Goal: Task Accomplishment & Management: Manage account settings

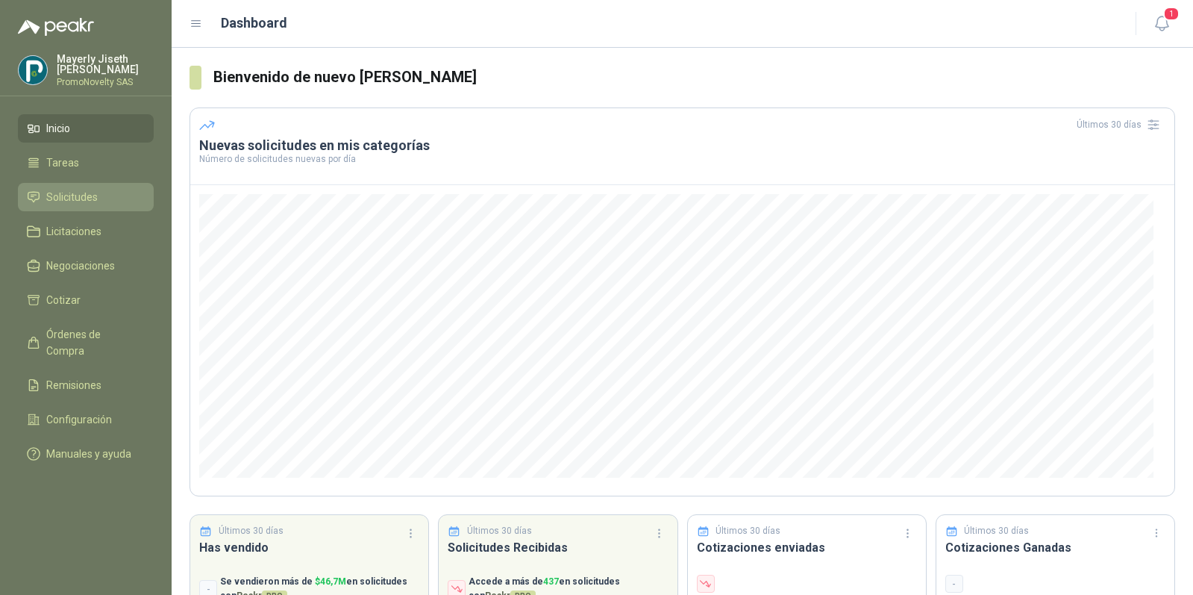
click at [99, 189] on li "Solicitudes" at bounding box center [86, 197] width 118 height 16
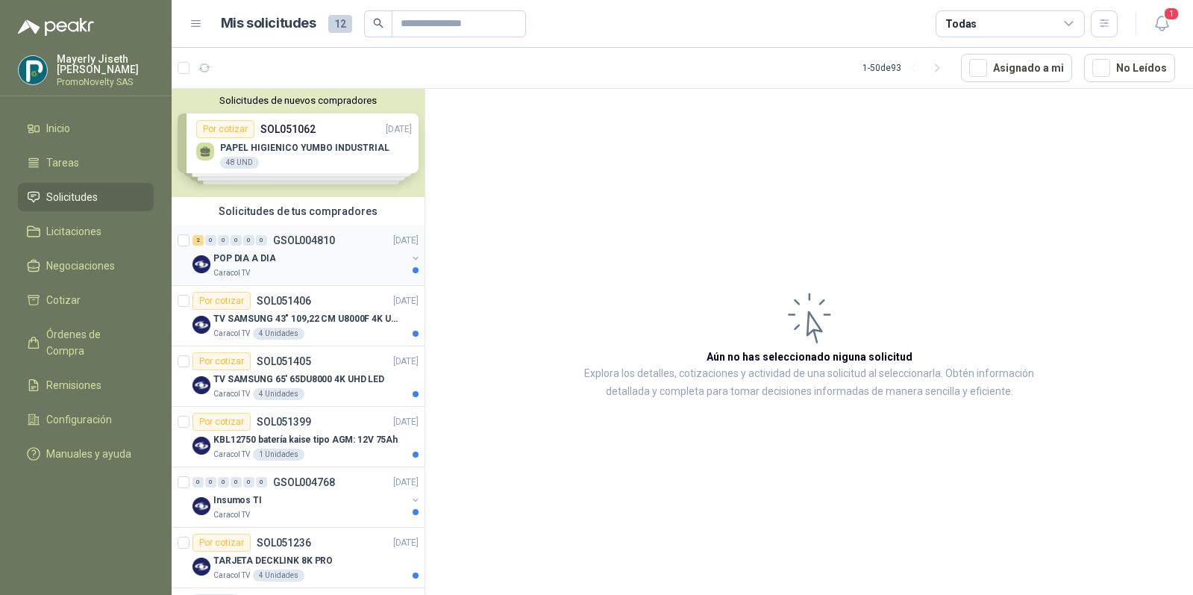
click at [362, 263] on div "POP DIA A DIA" at bounding box center [309, 258] width 193 height 18
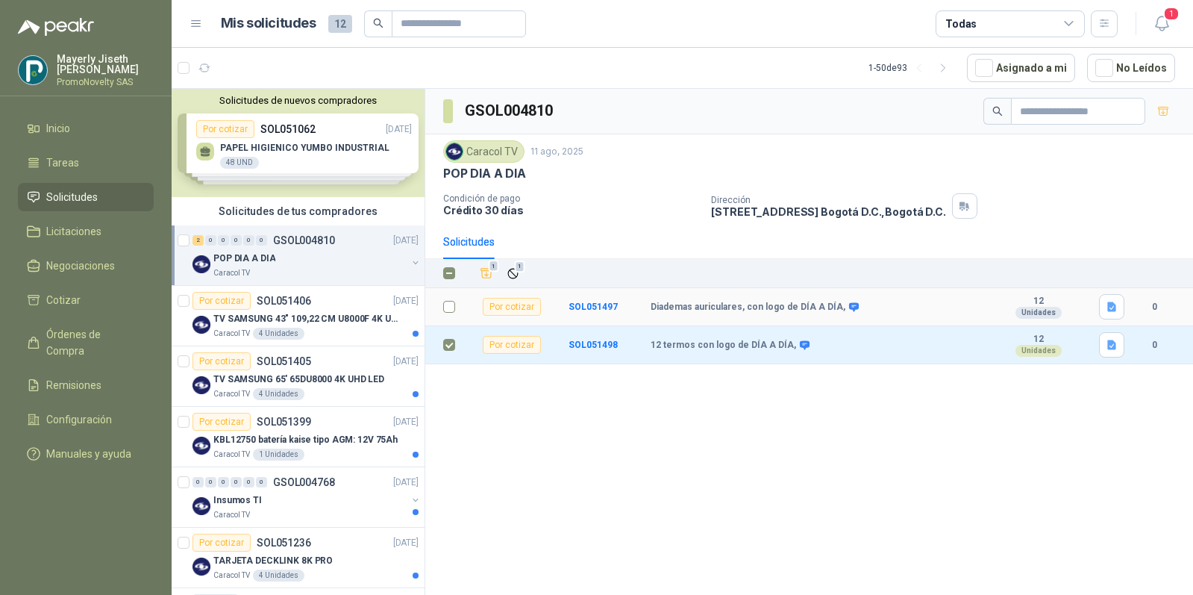
click at [456, 302] on td at bounding box center [444, 307] width 39 height 38
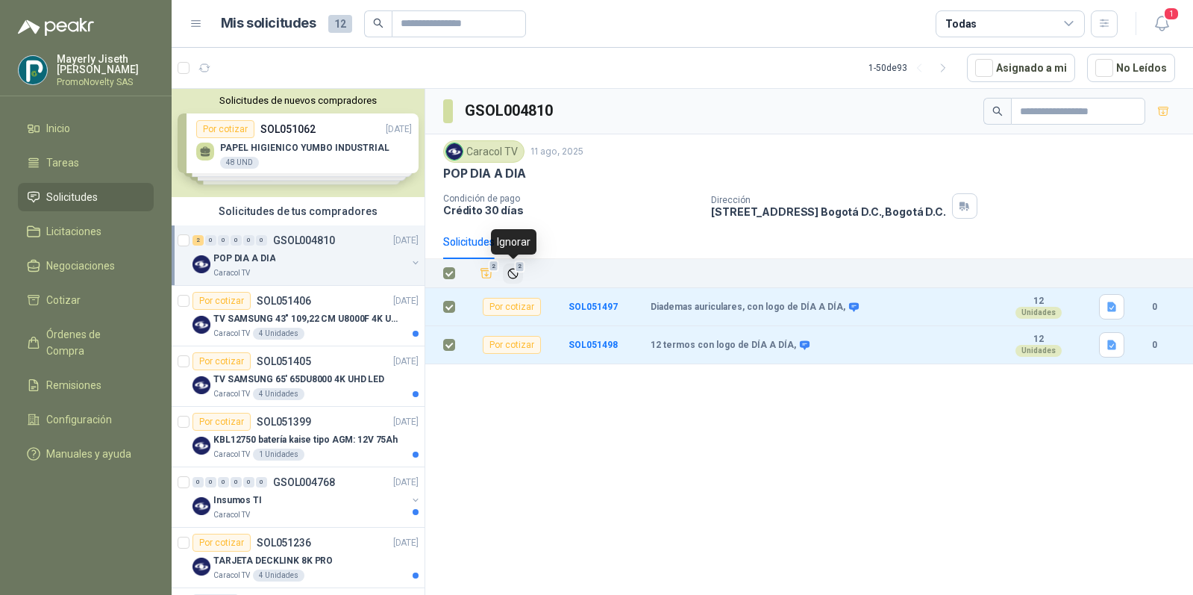
click at [509, 272] on icon "Ignorar" at bounding box center [513, 273] width 13 height 13
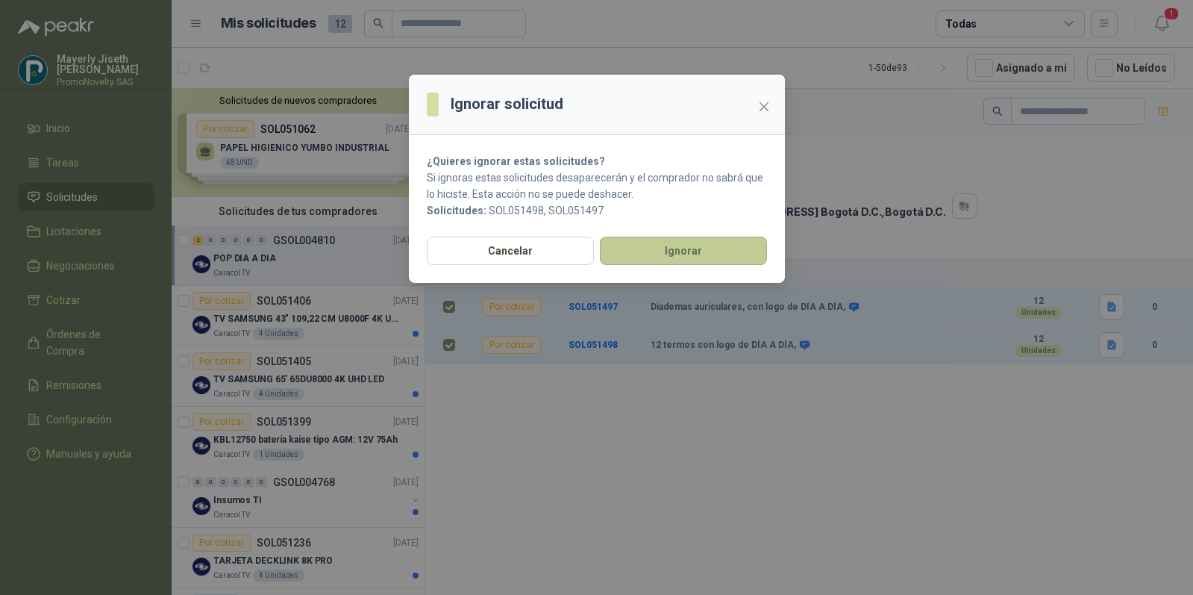
click at [673, 247] on button "Ignorar" at bounding box center [683, 251] width 167 height 28
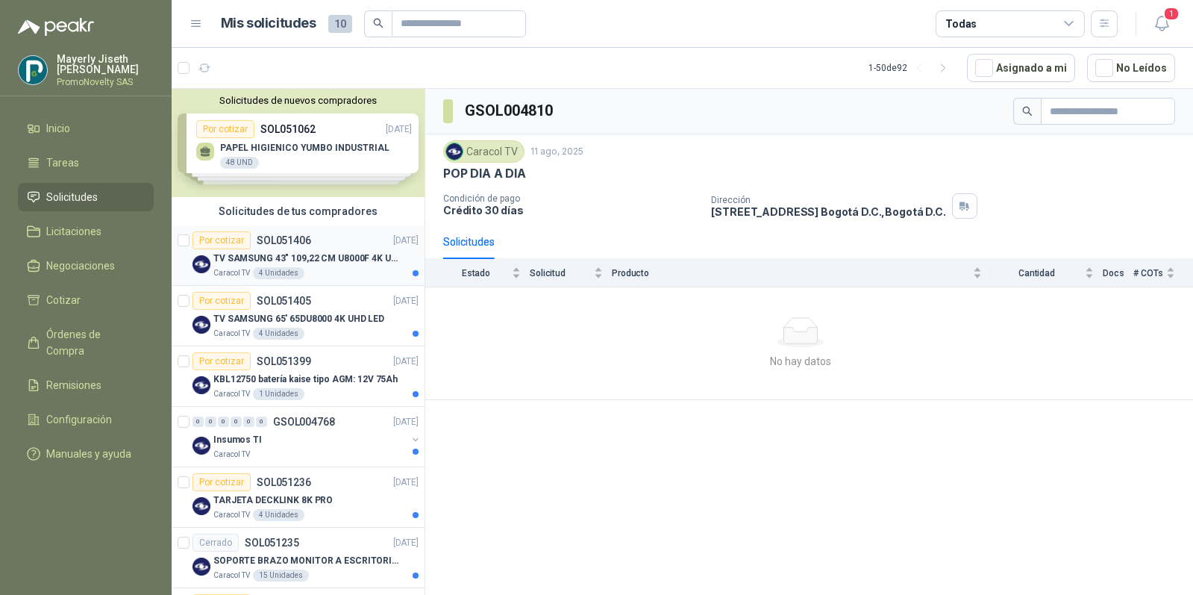
click at [277, 262] on p "TV SAMSUNG 43" 109,22 CM U8000F 4K UHD" at bounding box center [306, 259] width 186 height 14
click at [372, 263] on p "TV SAMSUNG 43" 109,22 CM U8000F 4K UHD" at bounding box center [306, 259] width 186 height 14
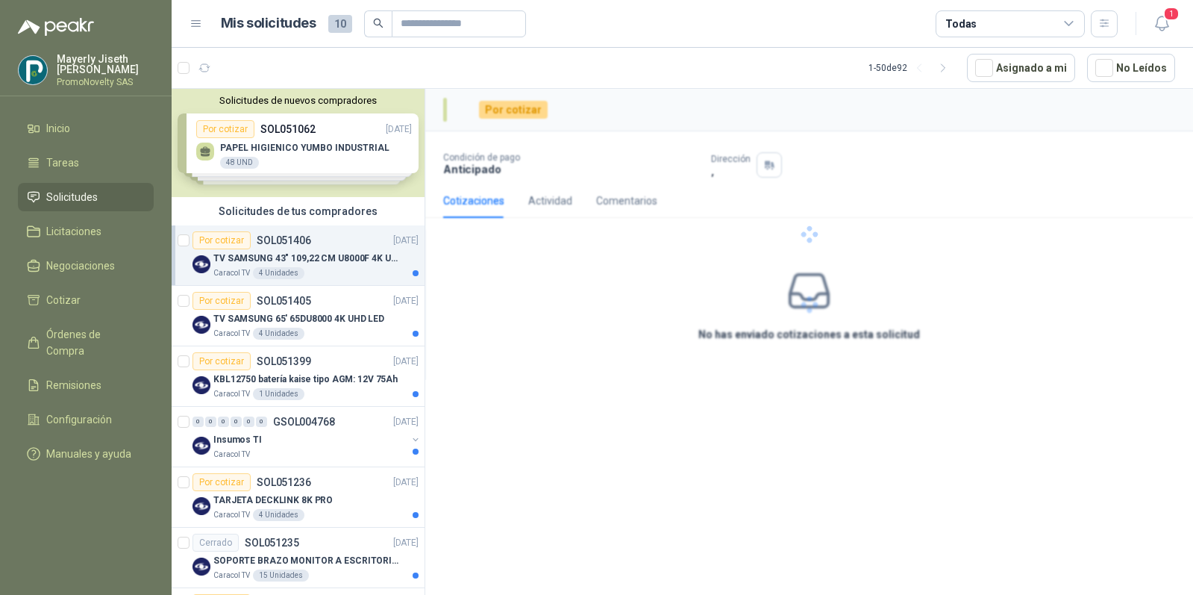
click at [372, 263] on p "TV SAMSUNG 43" 109,22 CM U8000F 4K UHD" at bounding box center [306, 259] width 186 height 14
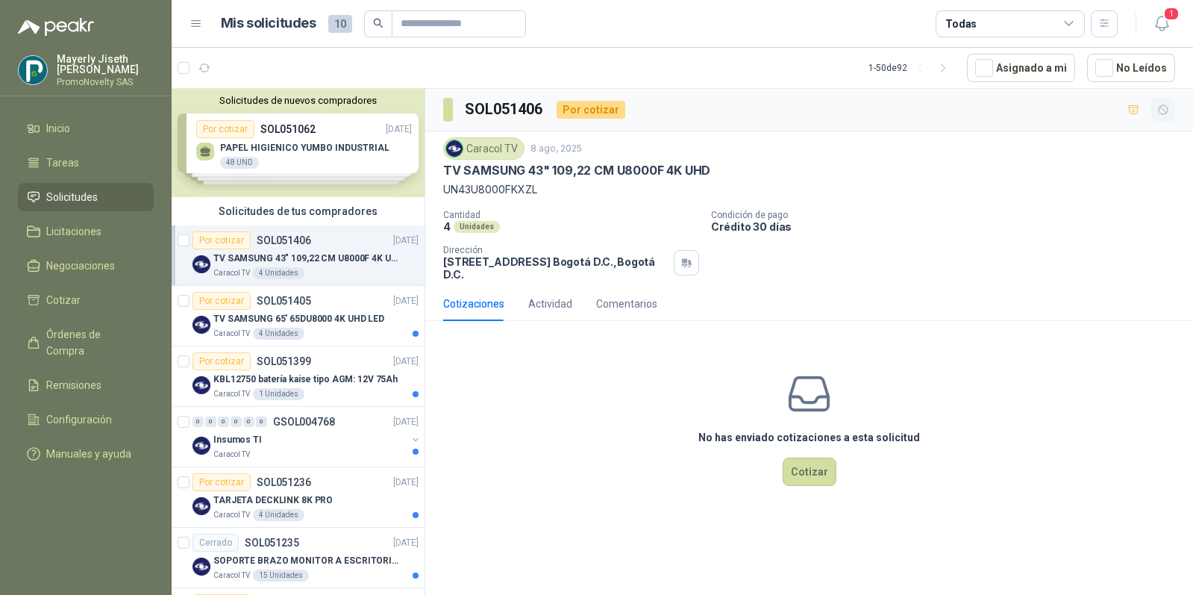
click at [1163, 105] on icon "button" at bounding box center [1164, 110] width 13 height 13
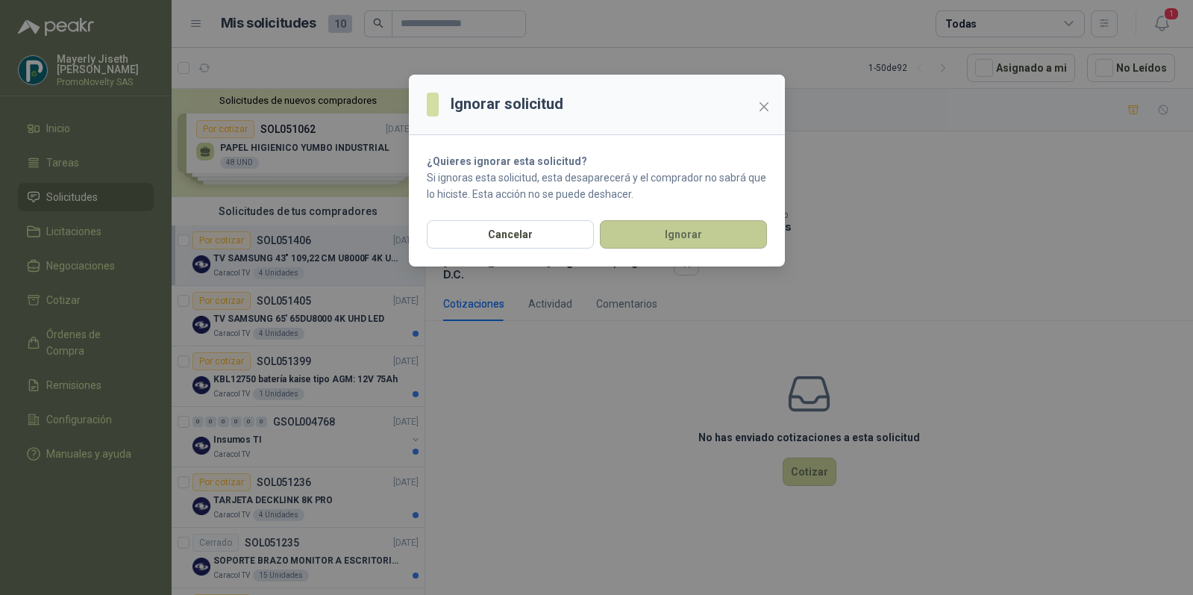
click at [702, 230] on button "Ignorar" at bounding box center [683, 234] width 167 height 28
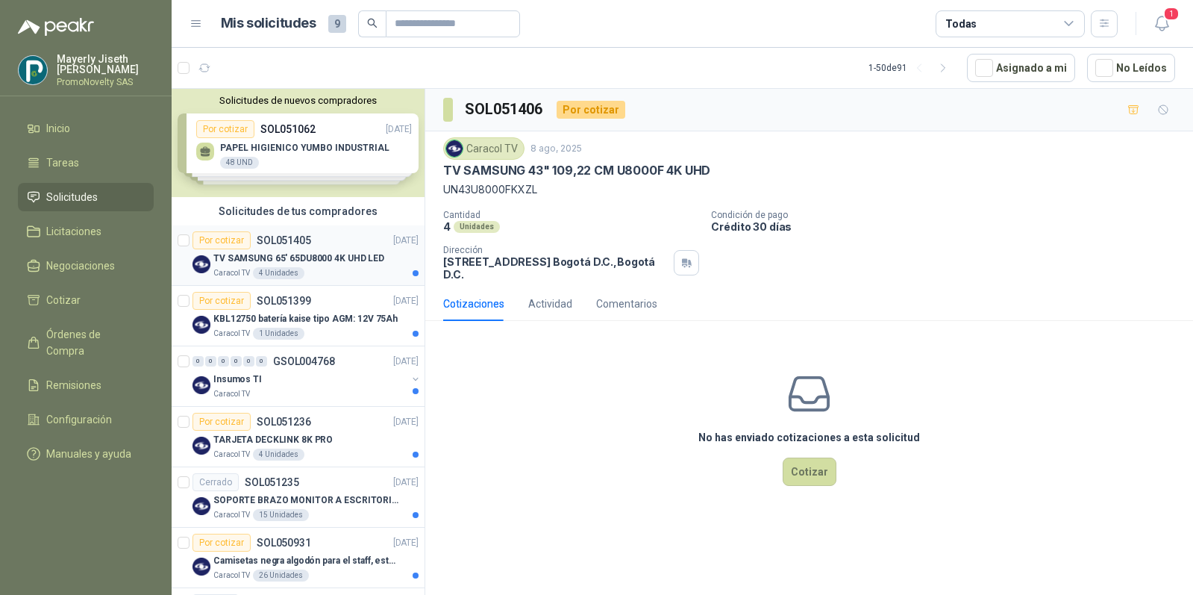
click at [331, 270] on div "Caracol TV 4 Unidades" at bounding box center [315, 273] width 205 height 12
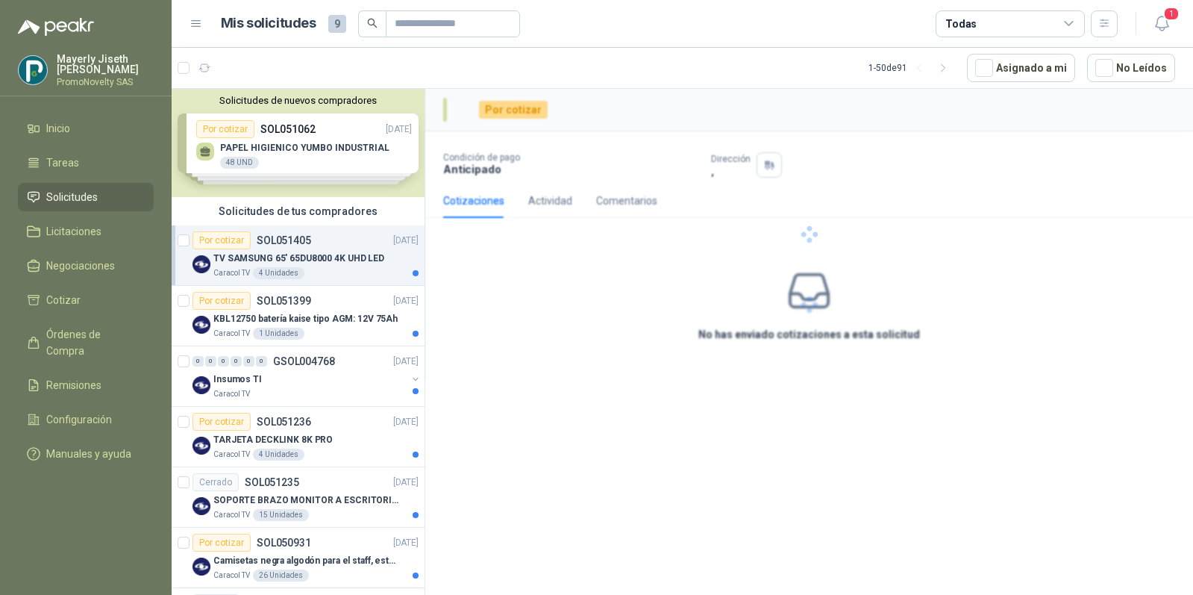
click at [331, 270] on div "Caracol TV 4 Unidades" at bounding box center [315, 273] width 205 height 12
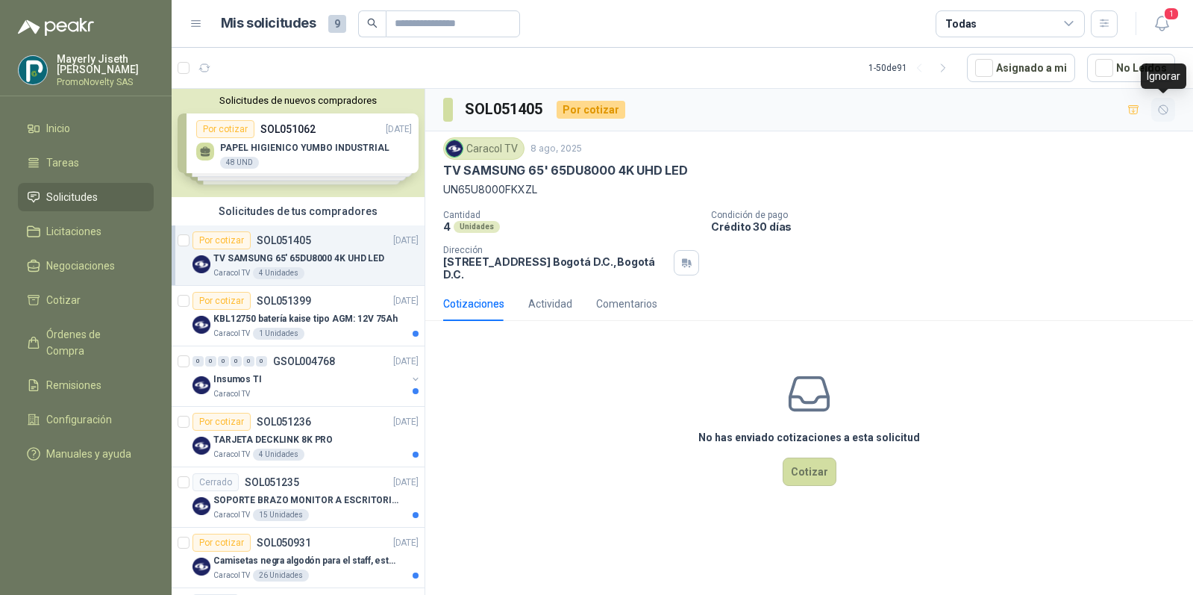
click at [1161, 108] on icon "button" at bounding box center [1164, 110] width 13 height 13
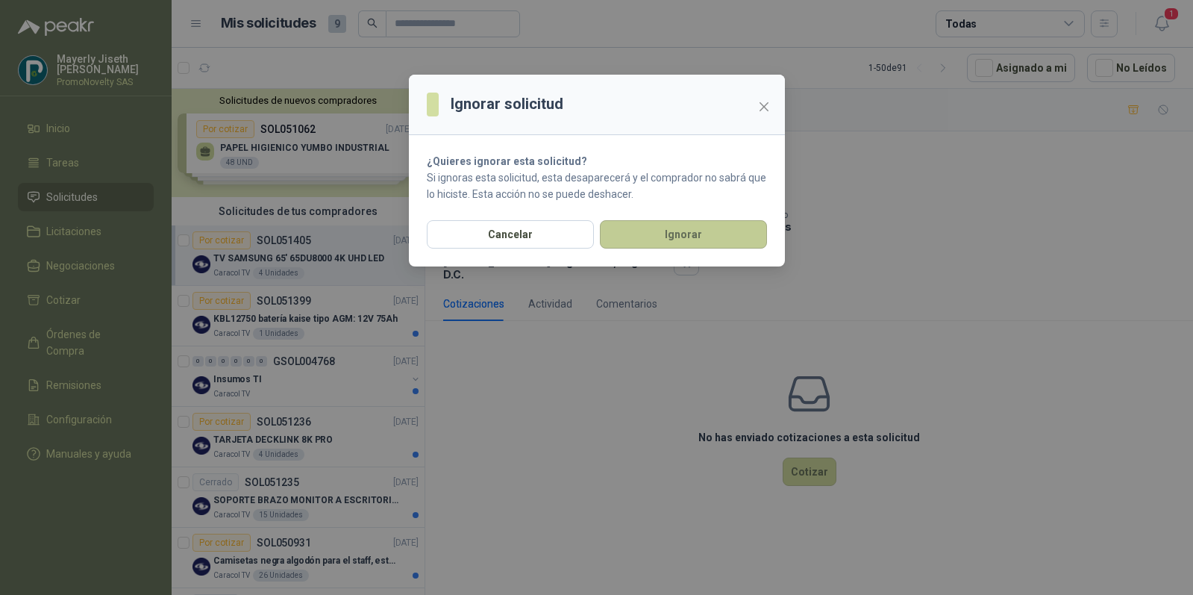
click at [720, 238] on button "Ignorar" at bounding box center [683, 234] width 167 height 28
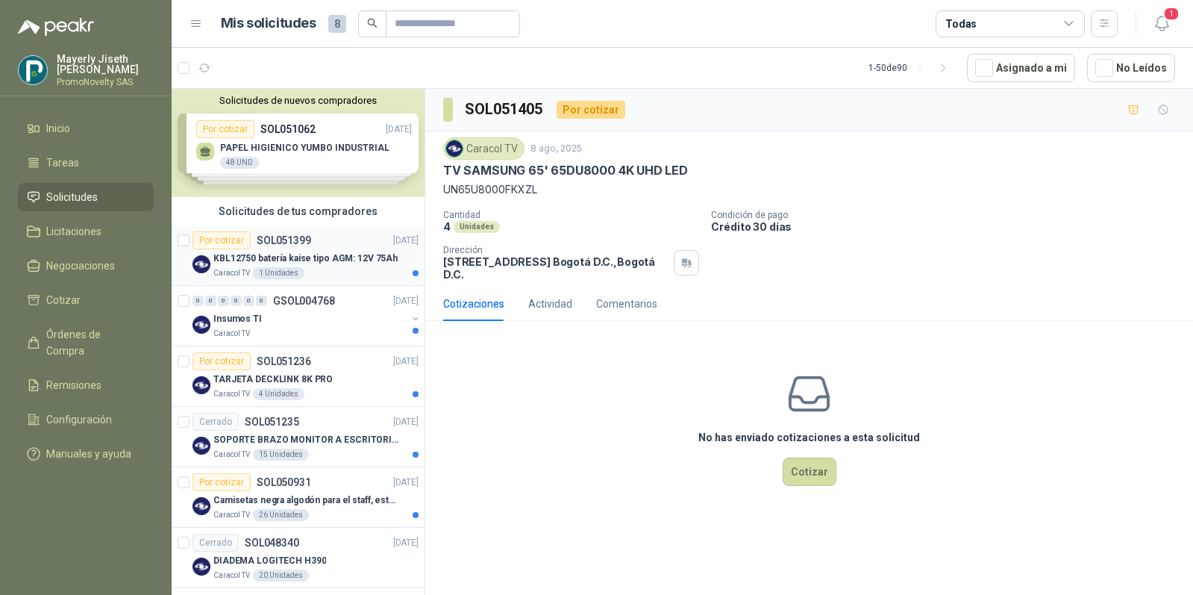
click at [337, 260] on p "KBL12750 batería kaise tipo AGM: 12V 75Ah" at bounding box center [305, 259] width 184 height 14
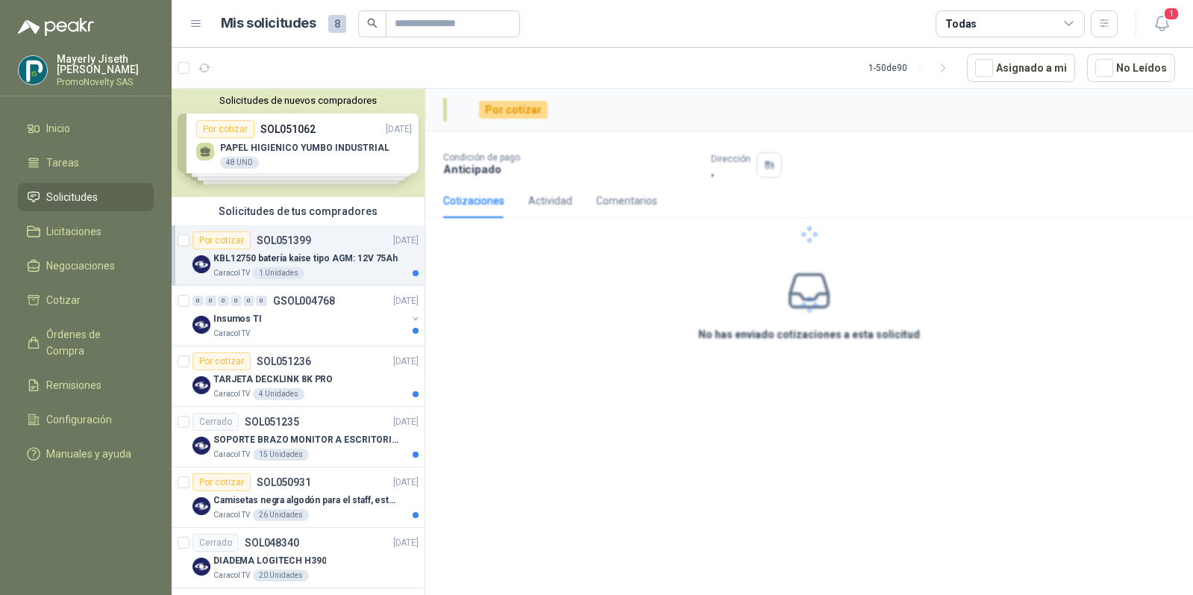
click at [337, 260] on p "KBL12750 batería kaise tipo AGM: 12V 75Ah" at bounding box center [305, 259] width 184 height 14
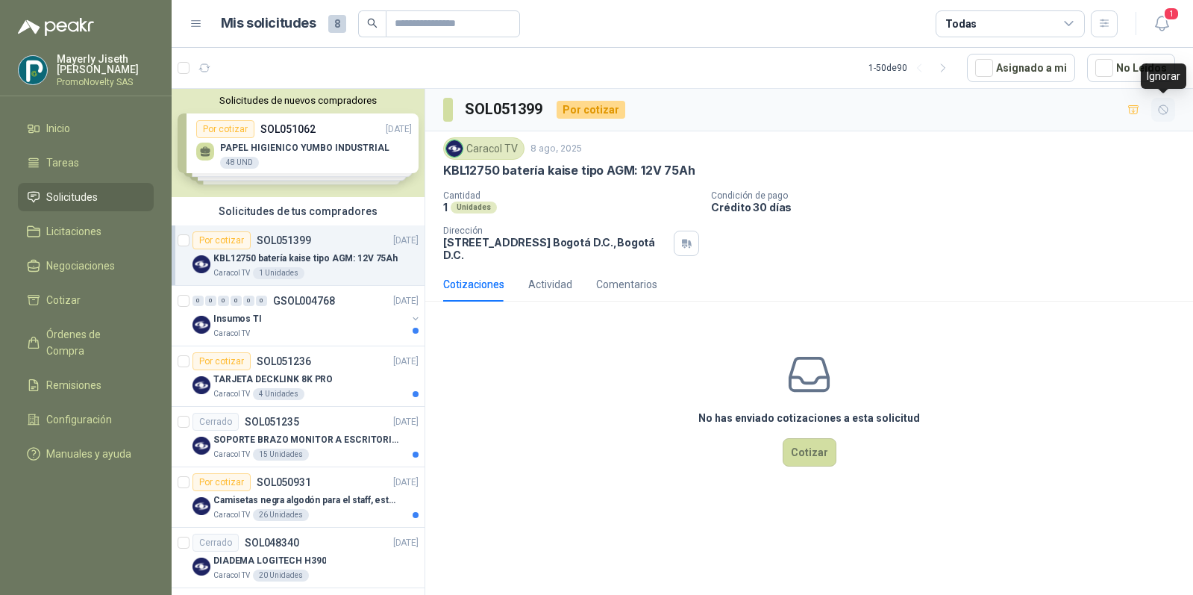
click at [1160, 113] on icon "button" at bounding box center [1164, 110] width 13 height 13
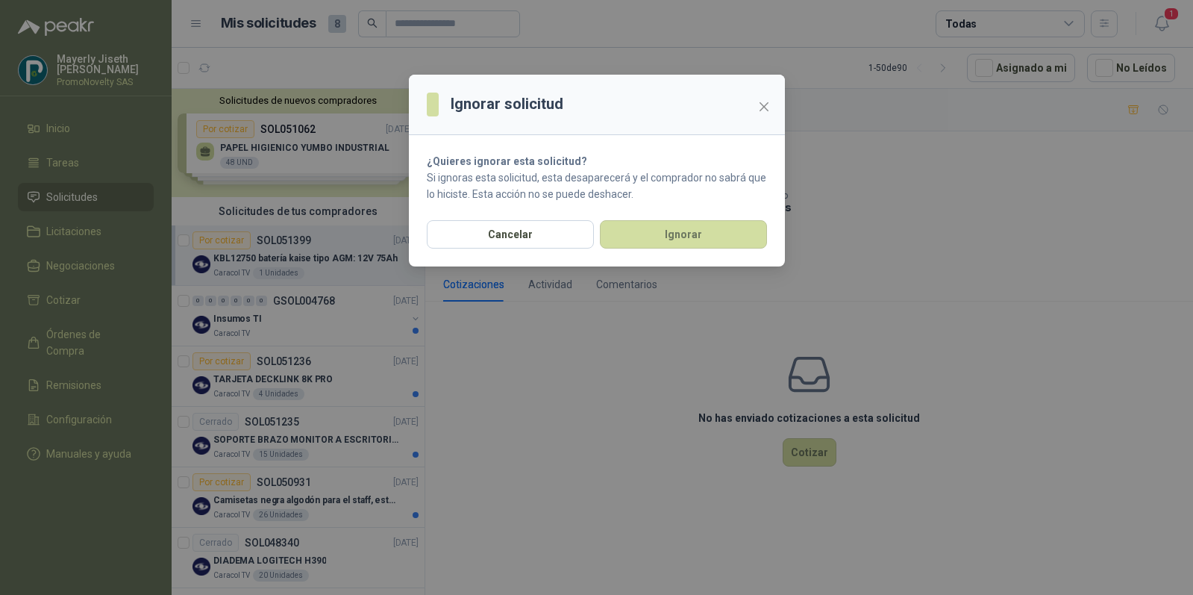
click at [711, 212] on section "¿Quieres ignorar esta solicitud? Si ignoras esta solicitud, esta desaparecerá y…" at bounding box center [597, 177] width 376 height 85
click at [697, 232] on button "Ignorar" at bounding box center [683, 234] width 167 height 28
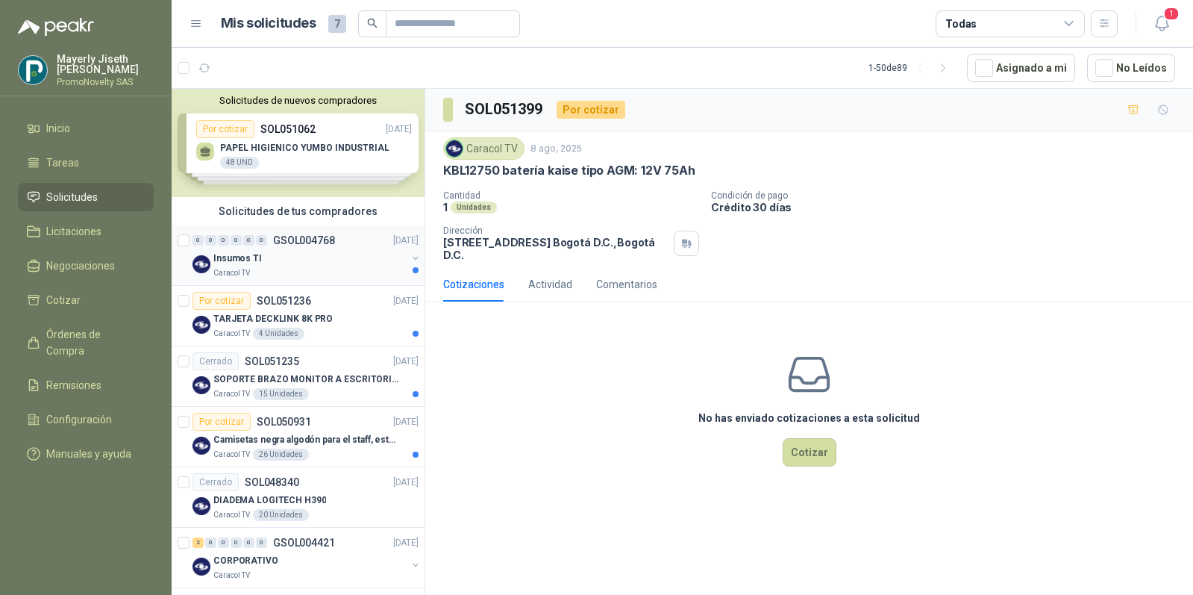
click at [299, 264] on div "Insumos TI" at bounding box center [309, 258] width 193 height 18
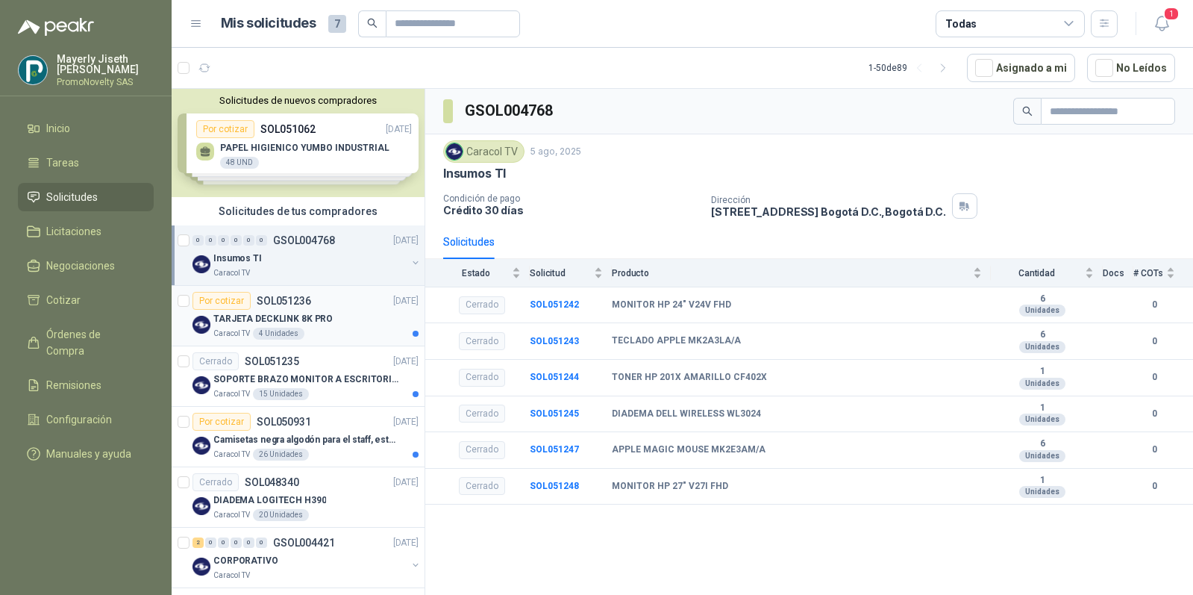
click at [334, 328] on div "Caracol TV 4 Unidades" at bounding box center [315, 334] width 205 height 12
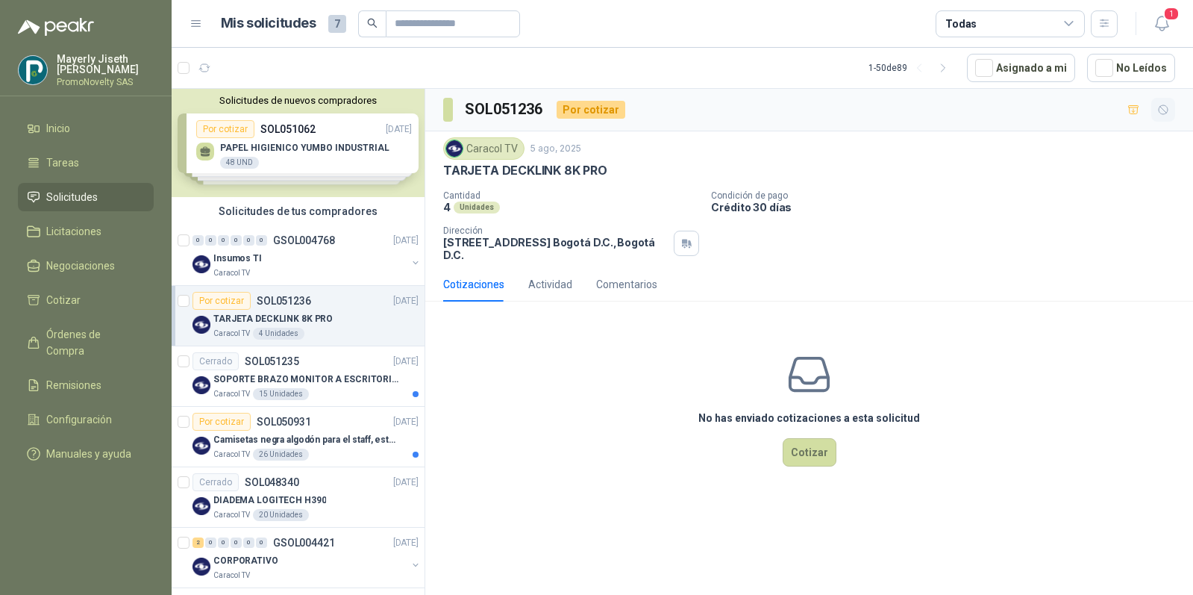
click at [1168, 112] on icon "button" at bounding box center [1164, 110] width 13 height 13
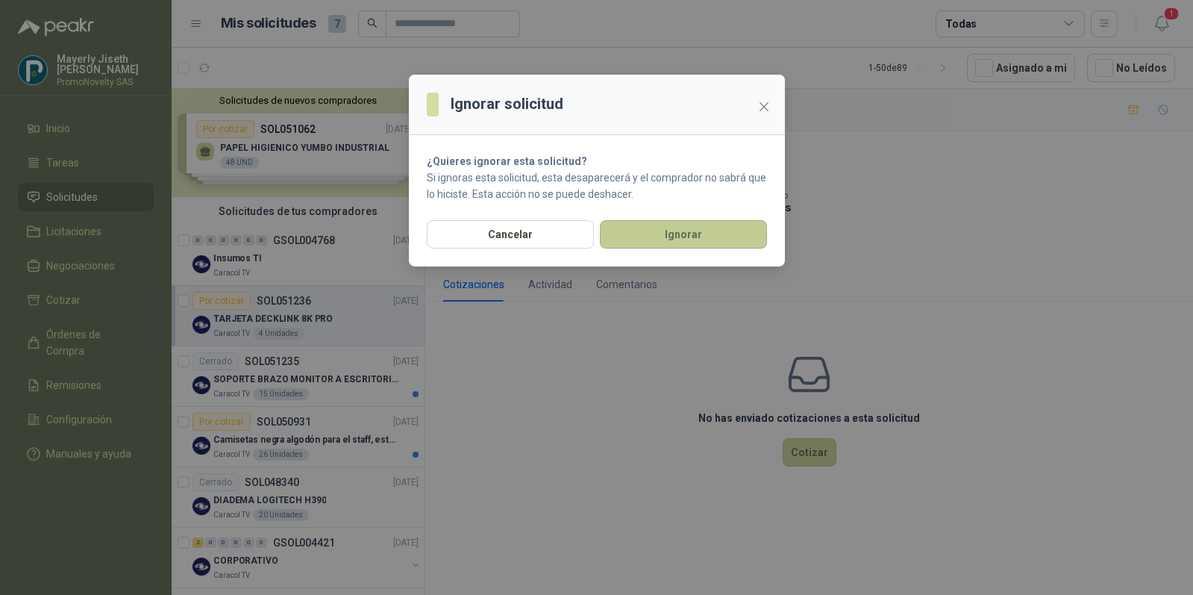
click at [690, 235] on button "Ignorar" at bounding box center [683, 234] width 167 height 28
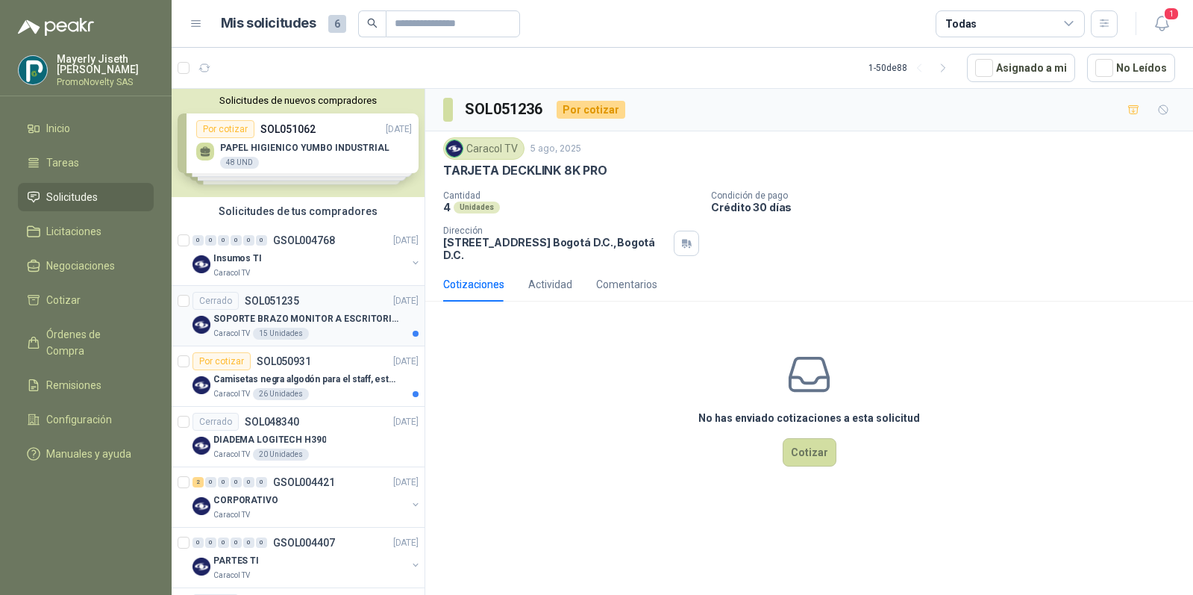
click at [332, 322] on p "SOPORTE BRAZO MONITOR A ESCRITORIO NBF80" at bounding box center [306, 319] width 186 height 14
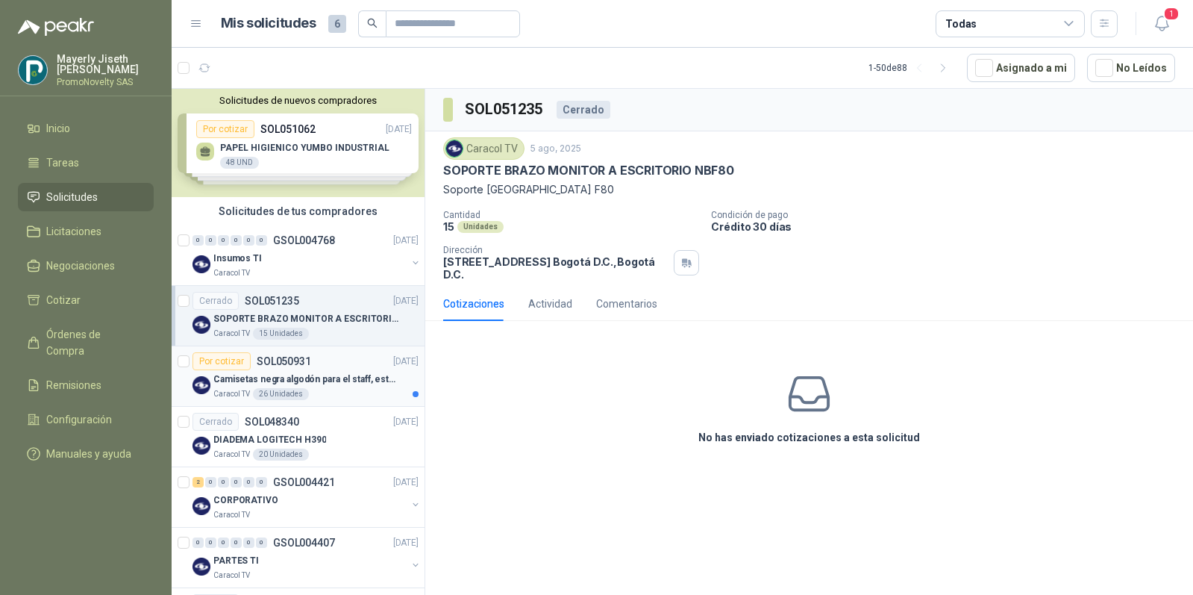
click at [344, 385] on p "Camisetas negra algodón para el staff, estampadas en espalda y frente con el lo…" at bounding box center [306, 379] width 186 height 14
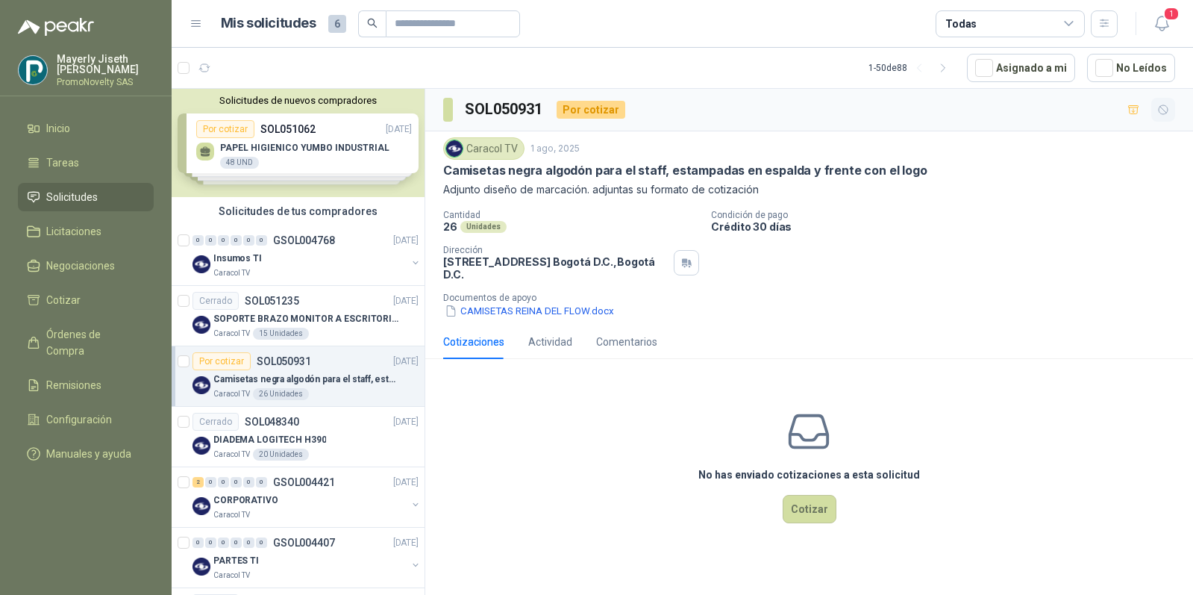
click at [1163, 102] on button "button" at bounding box center [1164, 110] width 24 height 24
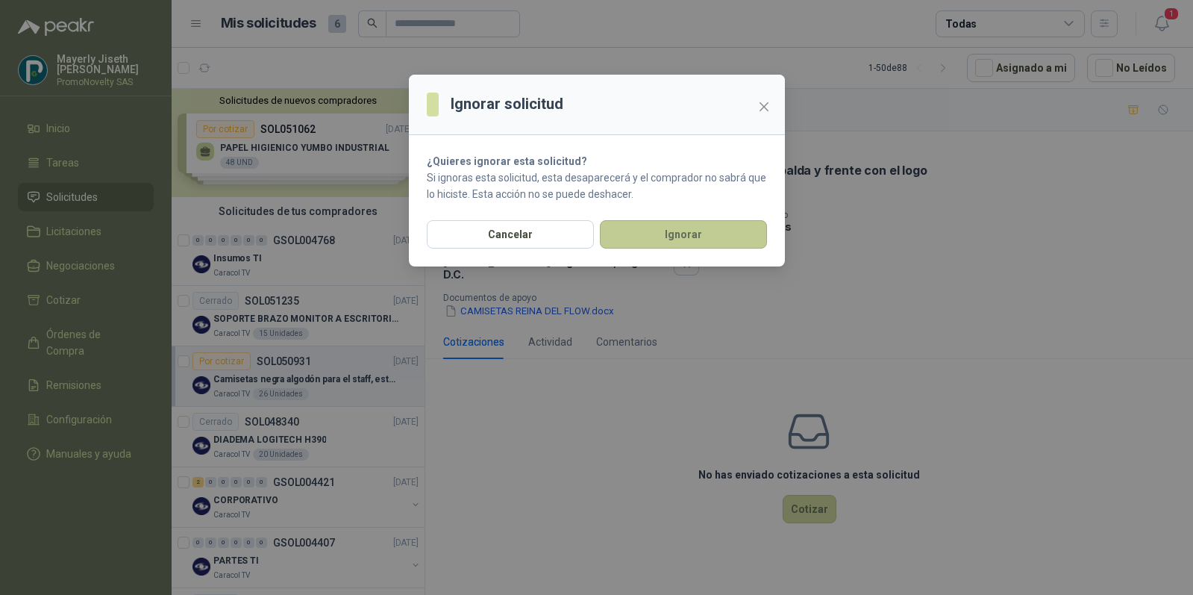
click at [684, 234] on button "Ignorar" at bounding box center [683, 234] width 167 height 28
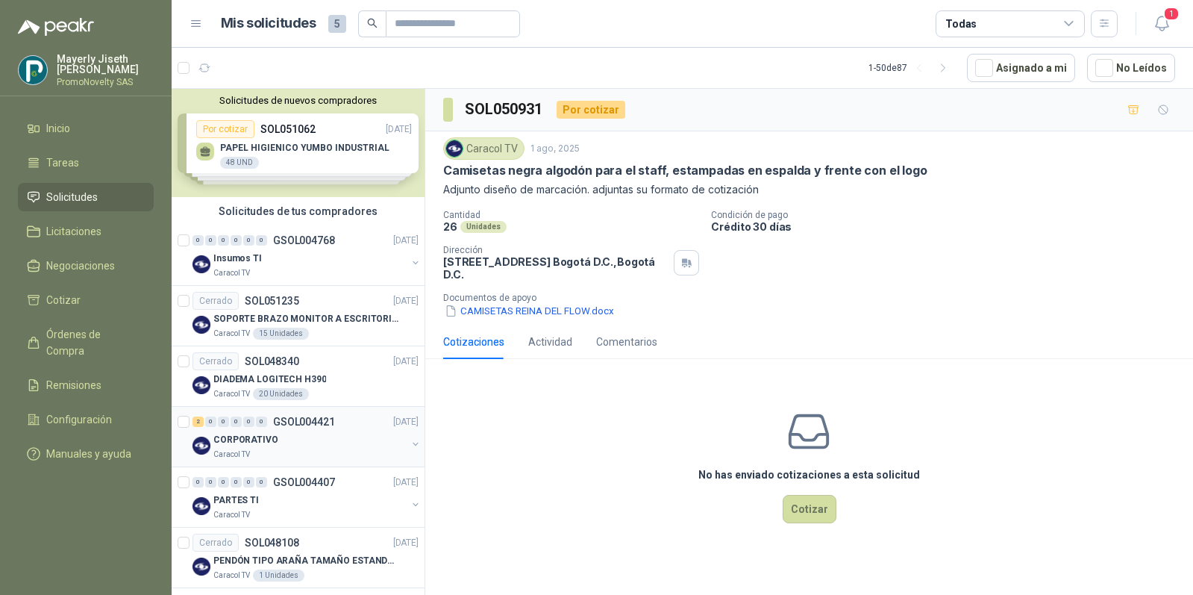
click at [289, 434] on div "CORPORATIVO" at bounding box center [309, 440] width 193 height 18
